Goal: Transaction & Acquisition: Download file/media

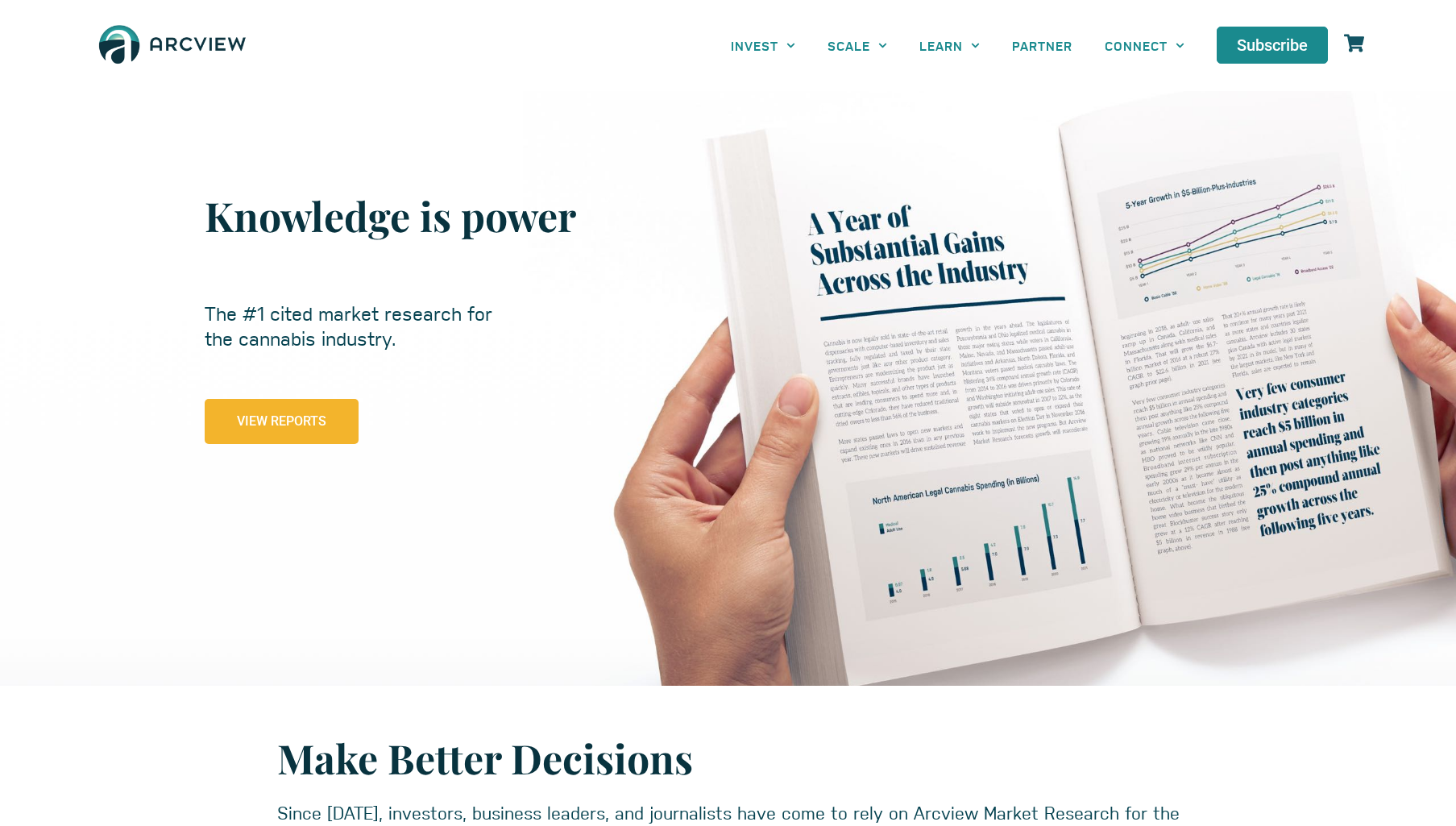
click at [281, 421] on span "View Reports" at bounding box center [281, 421] width 89 height 16
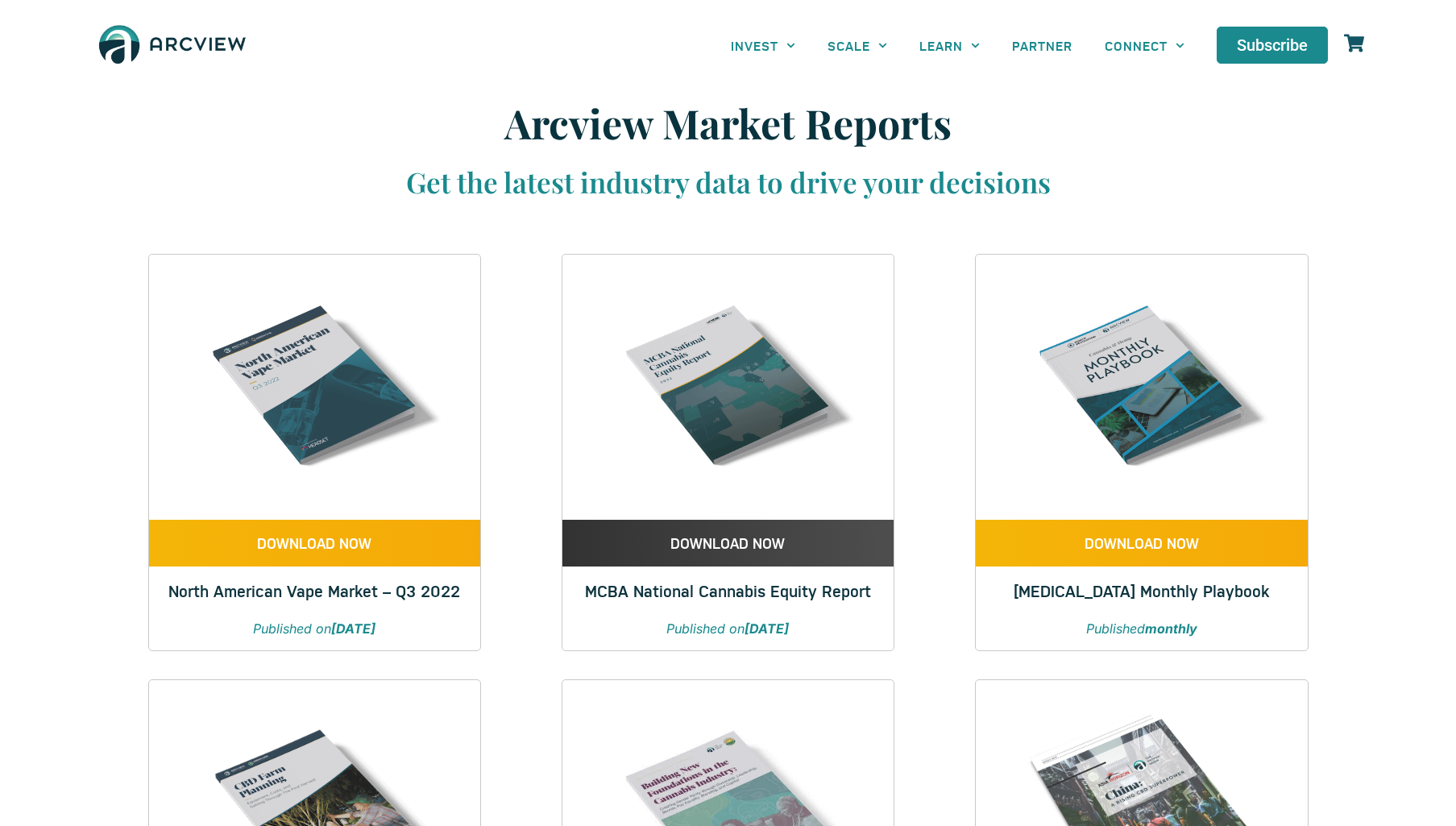
click at [728, 543] on span "DOWNLOAD NOW" at bounding box center [727, 542] width 114 height 18
